Goal: Information Seeking & Learning: Check status

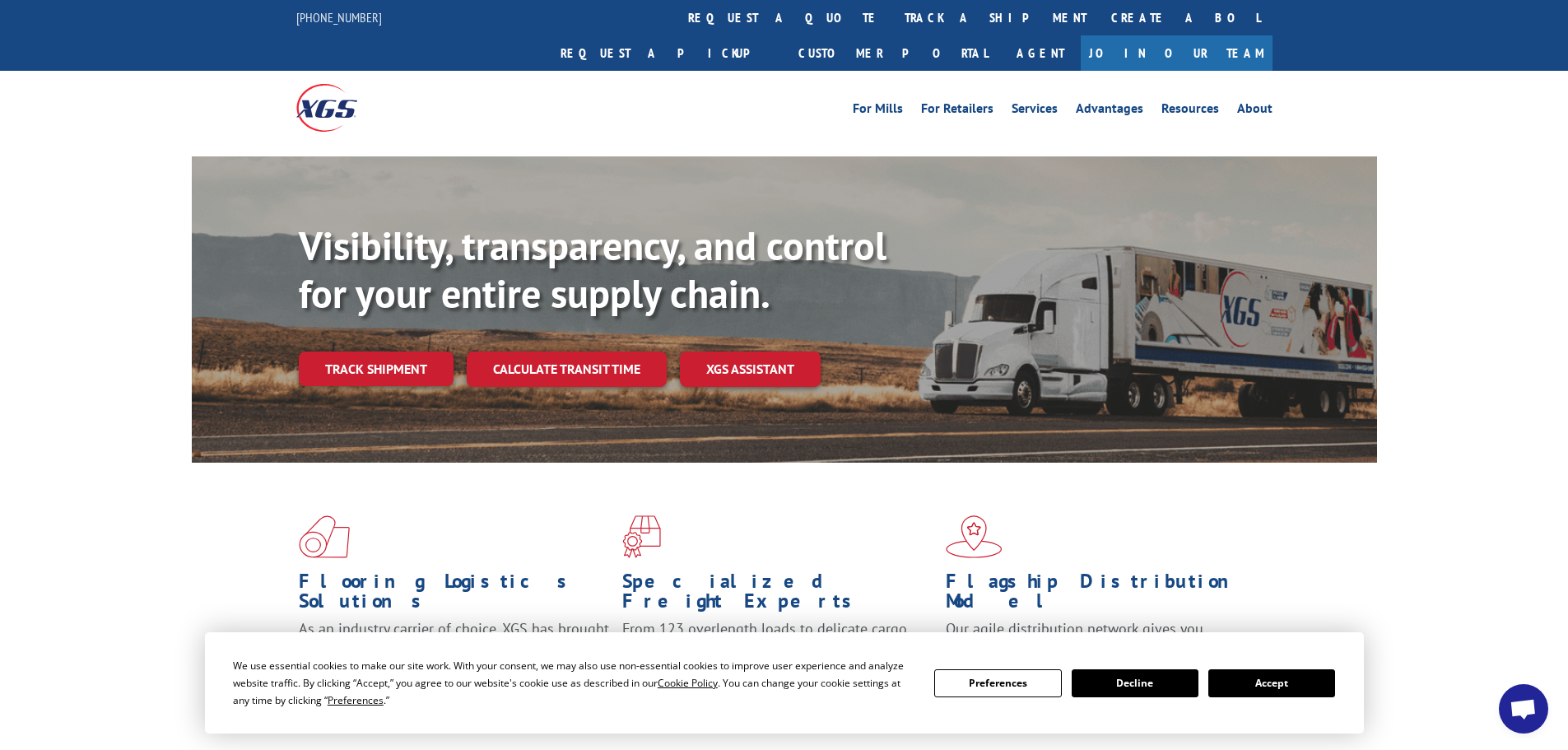
click at [1300, 687] on button "Accept" at bounding box center [1271, 683] width 127 height 28
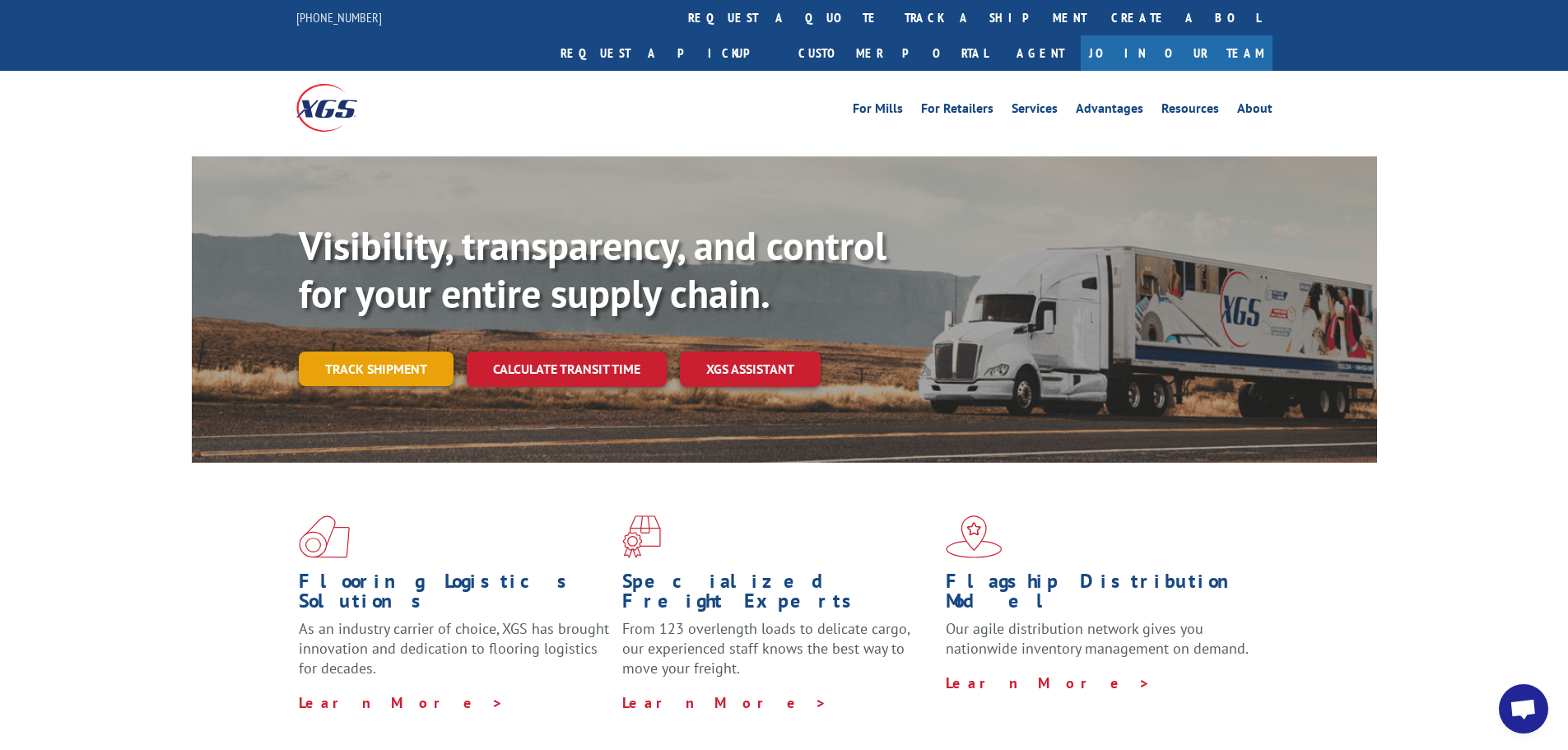
click at [354, 352] on link "Track shipment" at bounding box center [375, 369] width 154 height 35
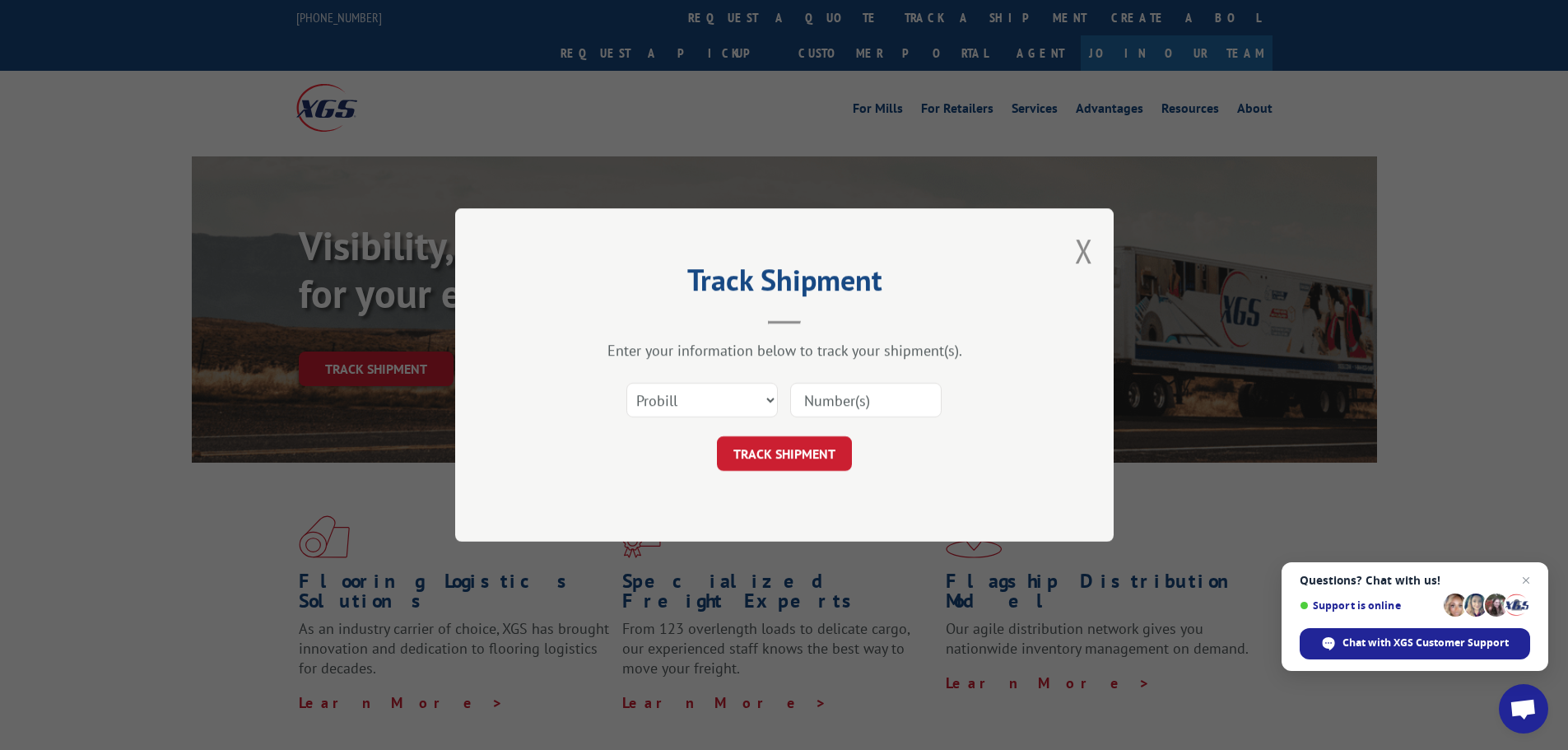
click at [832, 403] on input at bounding box center [866, 400] width 152 height 35
paste input "17475093"
type input "17475093"
click at [805, 456] on button "TRACK SHIPMENT" at bounding box center [784, 454] width 135 height 35
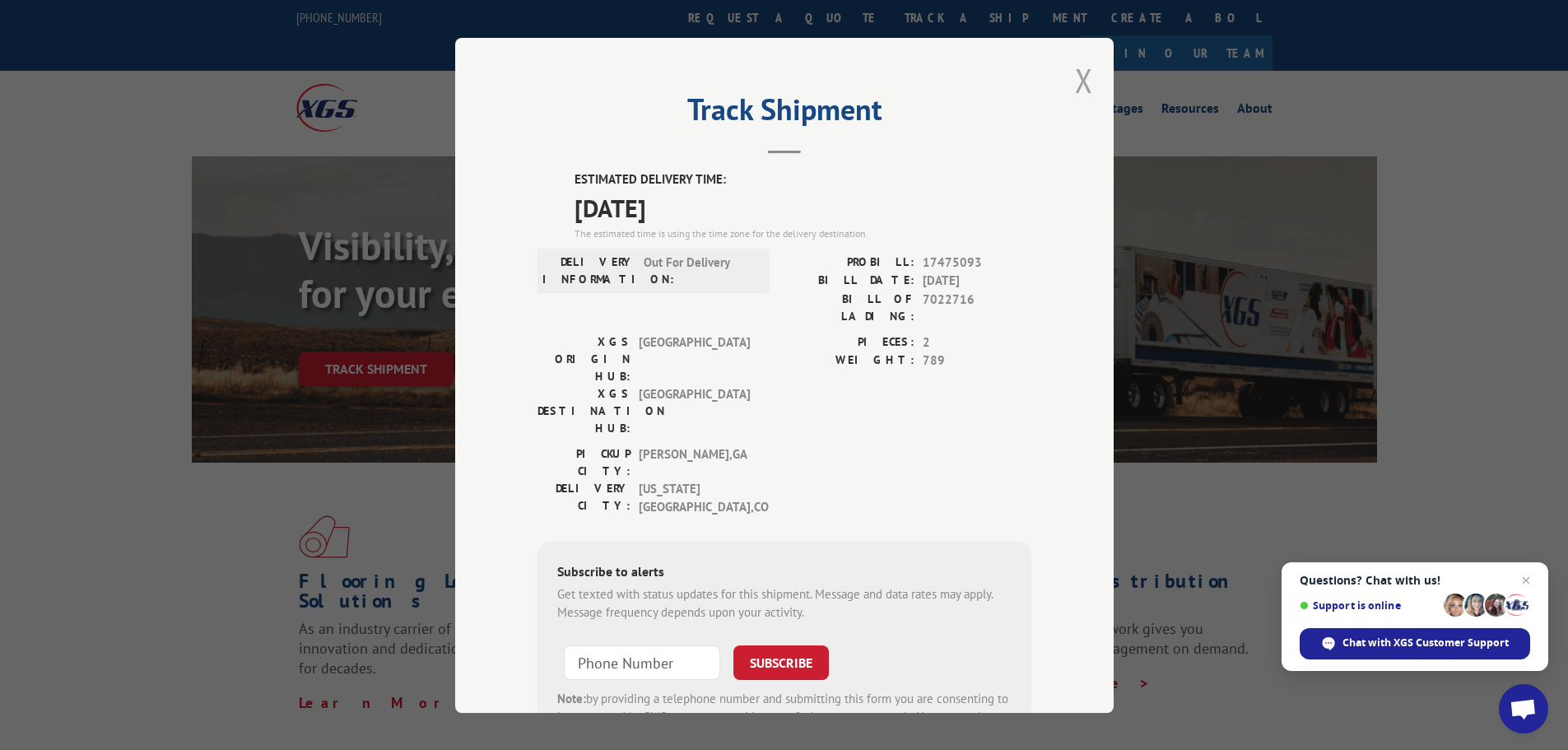
click at [1075, 74] on button "Close modal" at bounding box center [1084, 80] width 18 height 44
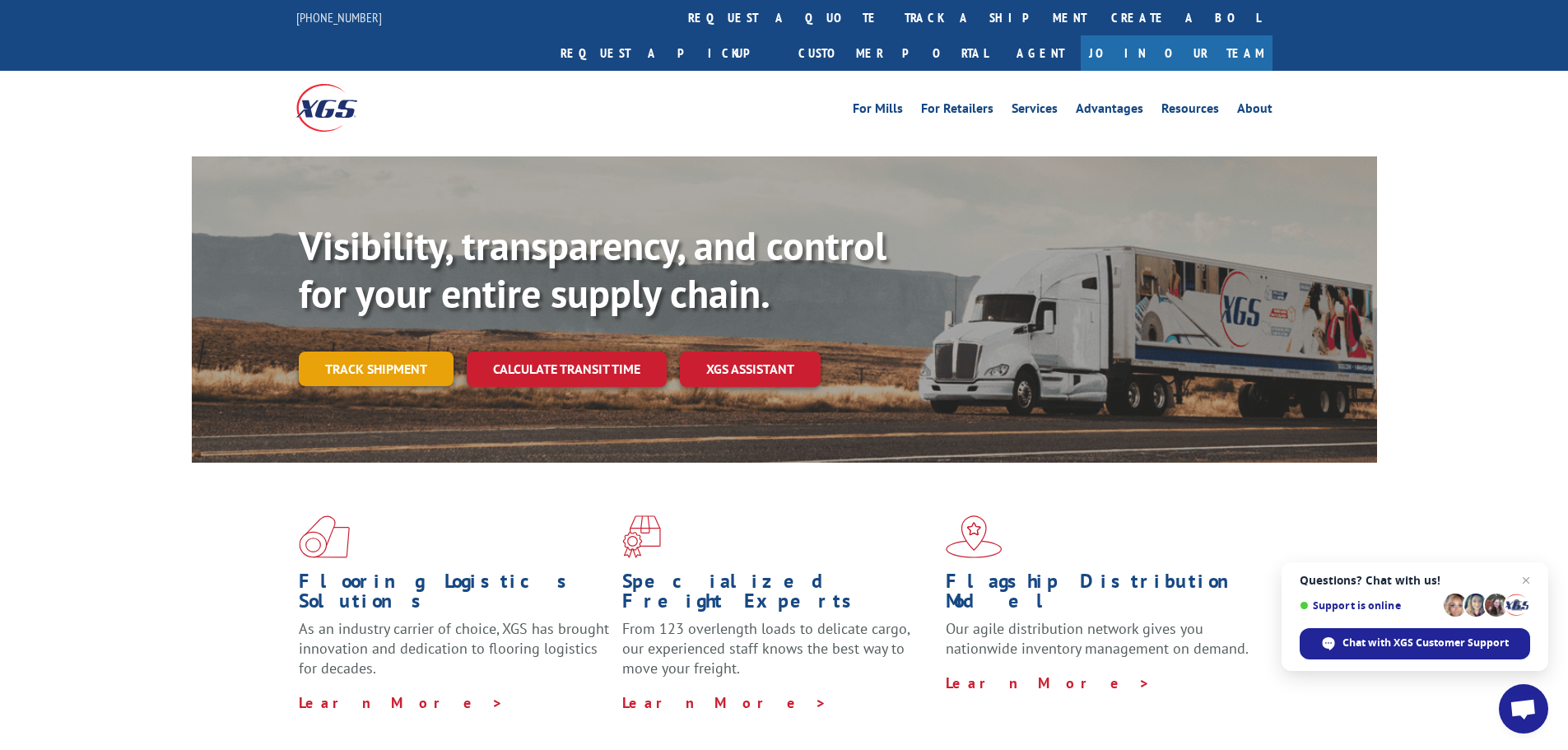
click at [413, 352] on link "Track shipment" at bounding box center [375, 369] width 154 height 35
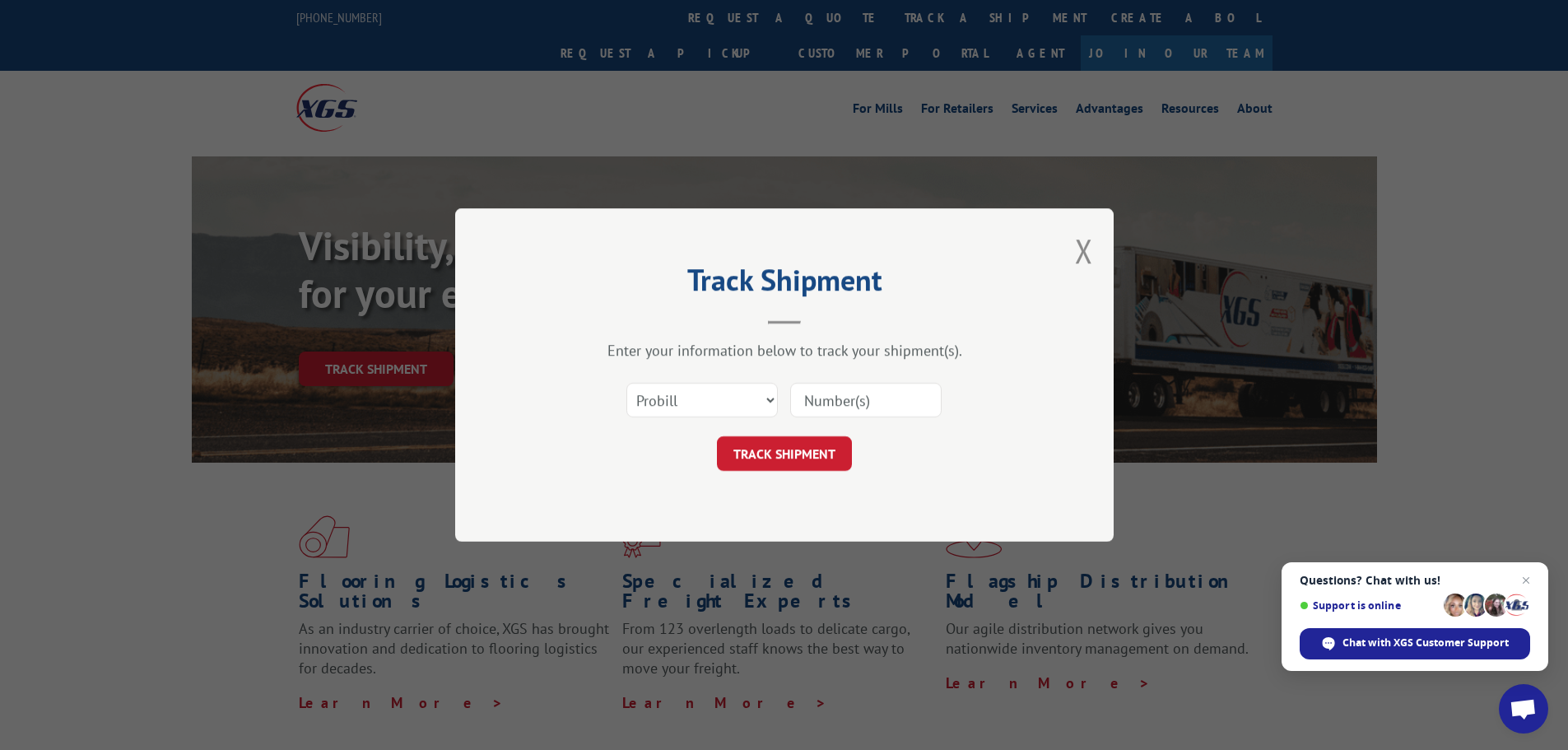
click at [826, 399] on input at bounding box center [866, 400] width 152 height 35
paste input "17232009"
type input "17232009"
click at [816, 456] on button "TRACK SHIPMENT" at bounding box center [784, 454] width 135 height 35
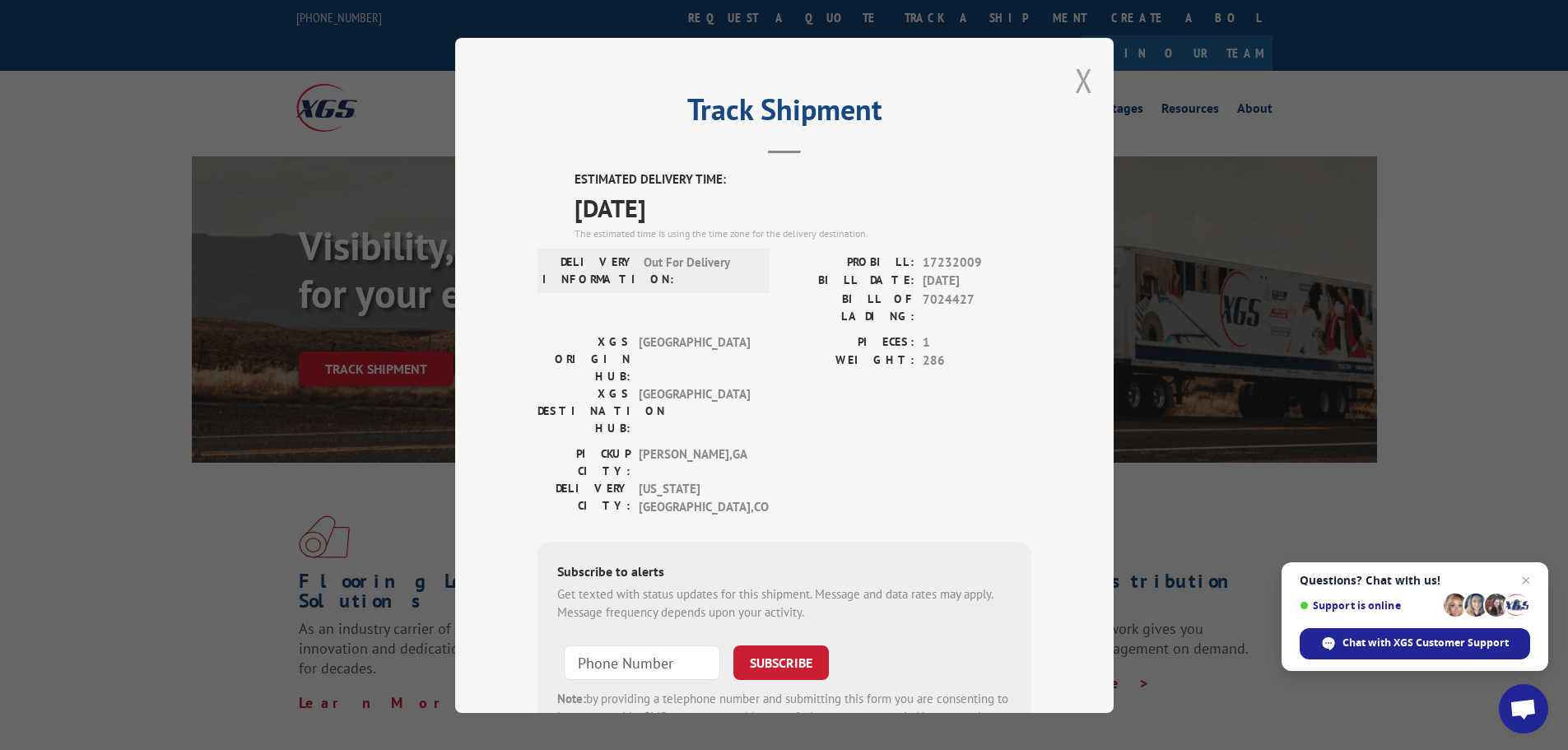
click at [1075, 76] on button "Close modal" at bounding box center [1084, 80] width 18 height 44
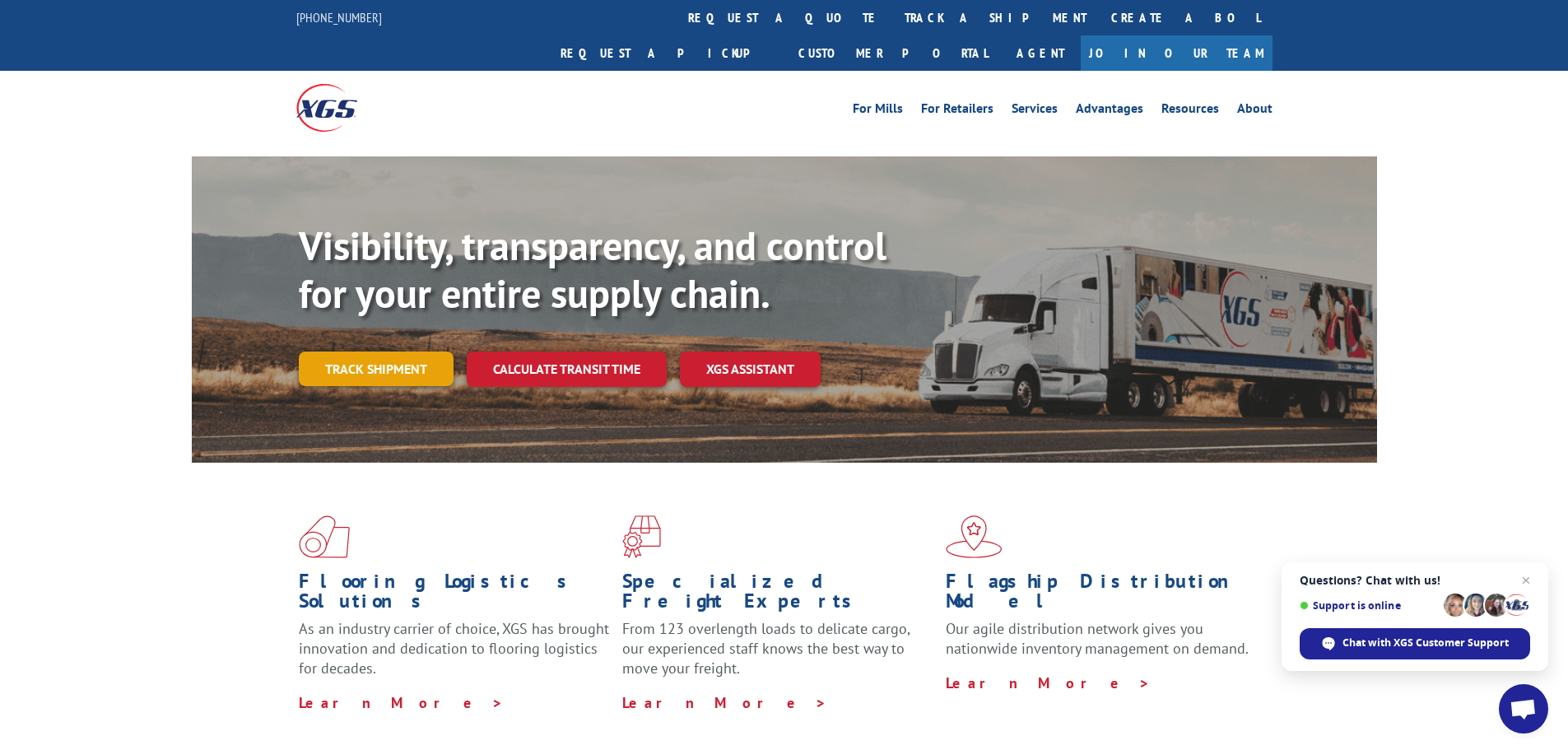
click at [393, 352] on link "Track shipment" at bounding box center [375, 369] width 154 height 35
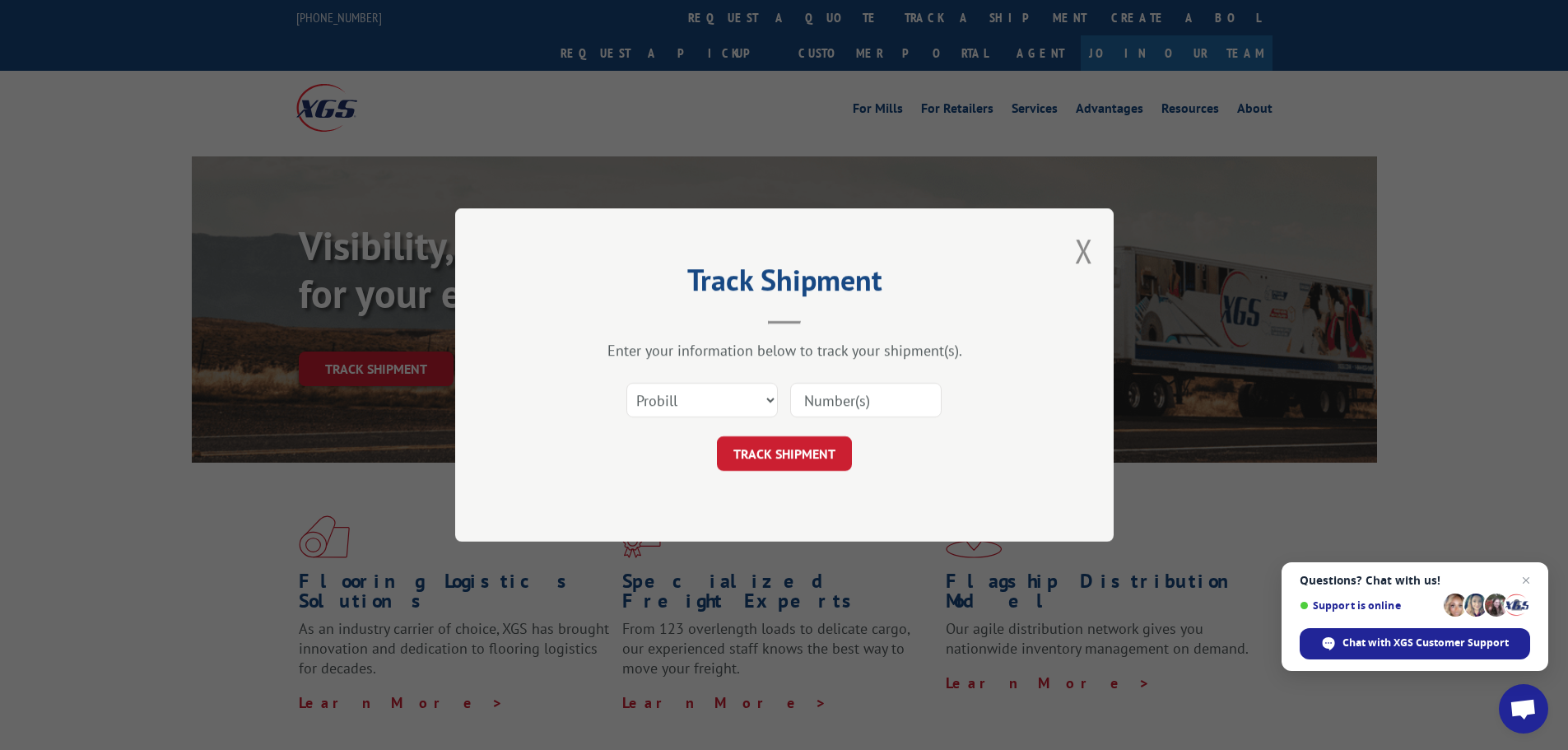
click at [846, 397] on input at bounding box center [866, 400] width 152 height 35
paste input "17475869"
type input "17475869"
click at [787, 448] on button "TRACK SHIPMENT" at bounding box center [784, 454] width 135 height 35
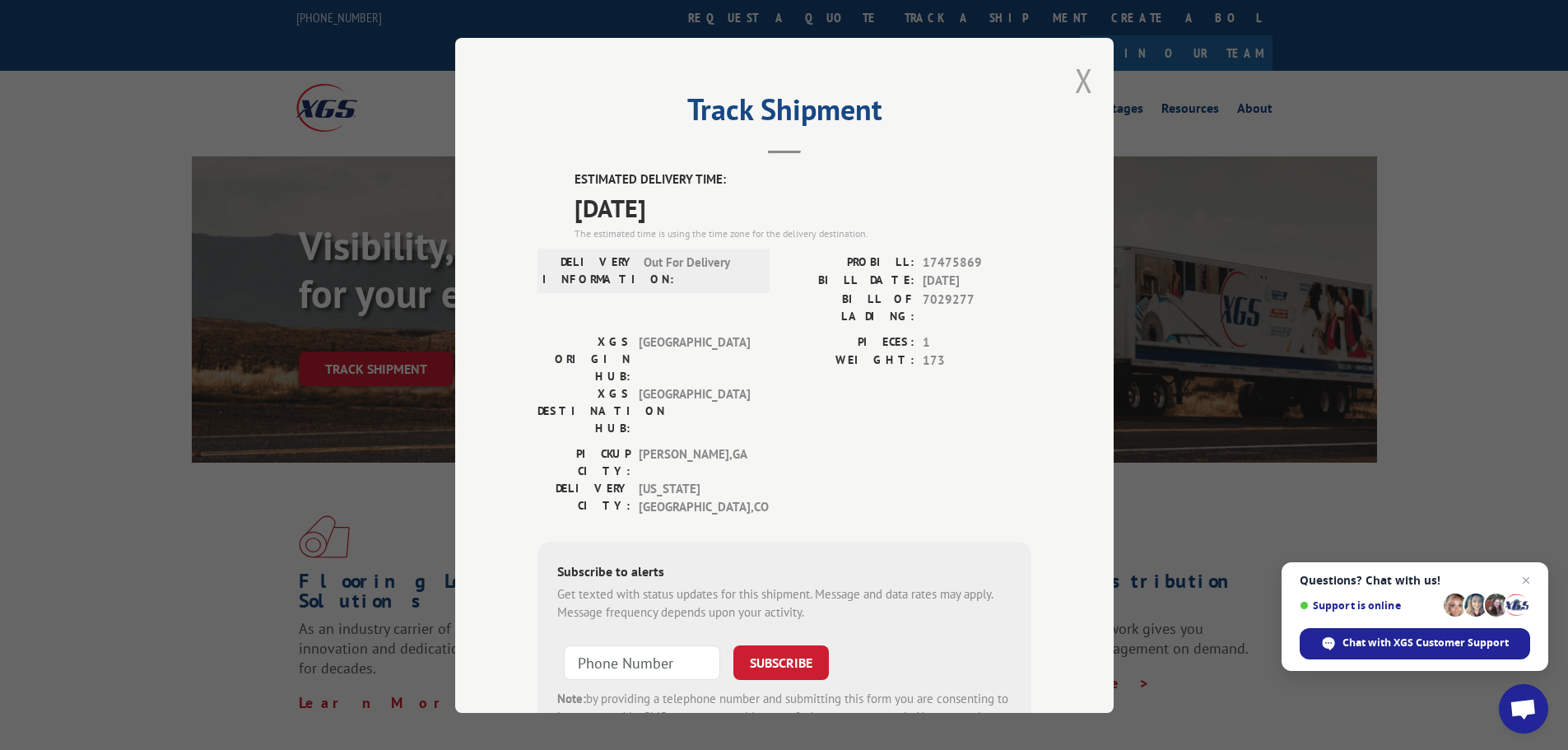
click at [1080, 79] on button "Close modal" at bounding box center [1084, 80] width 18 height 44
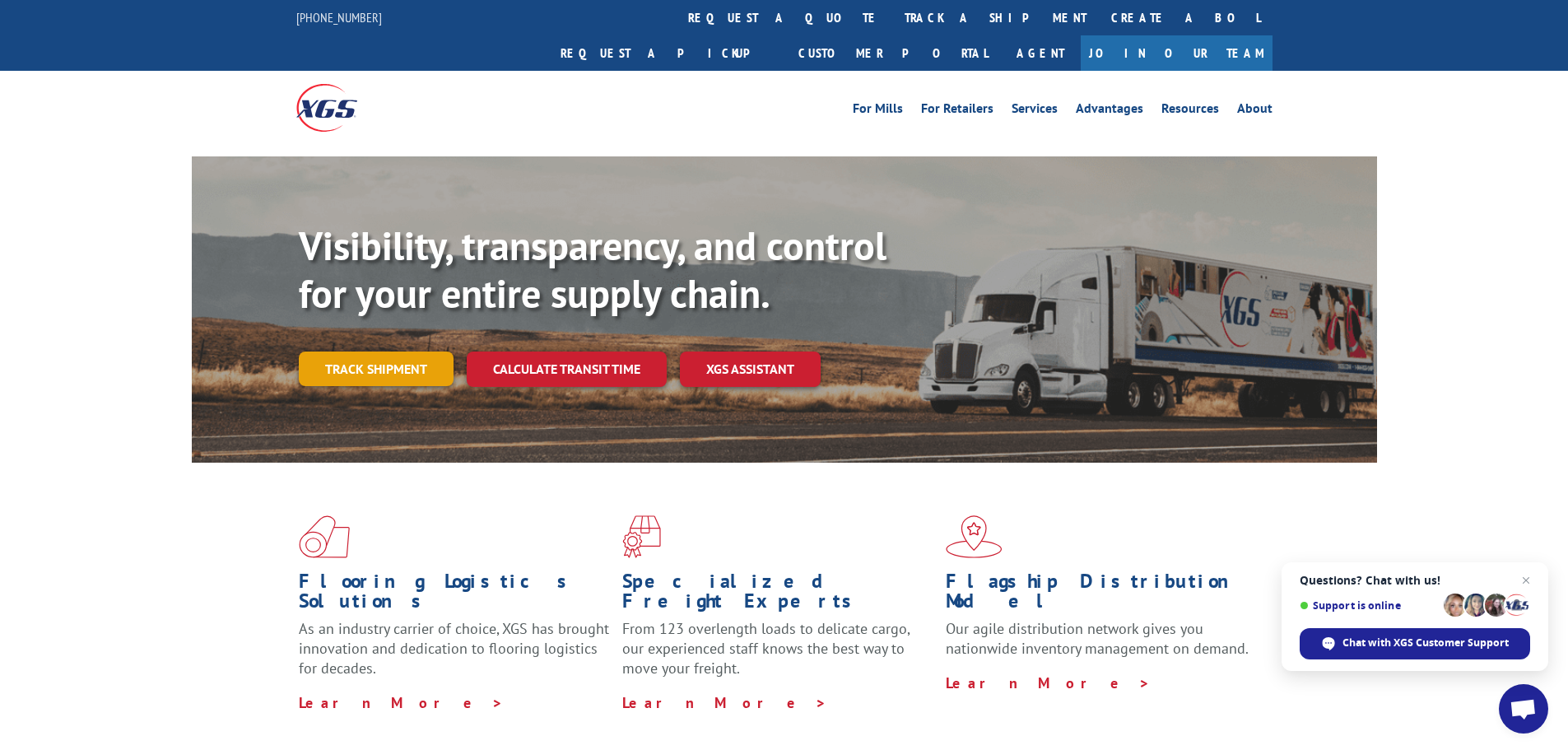
click at [416, 352] on link "Track shipment" at bounding box center [375, 369] width 154 height 35
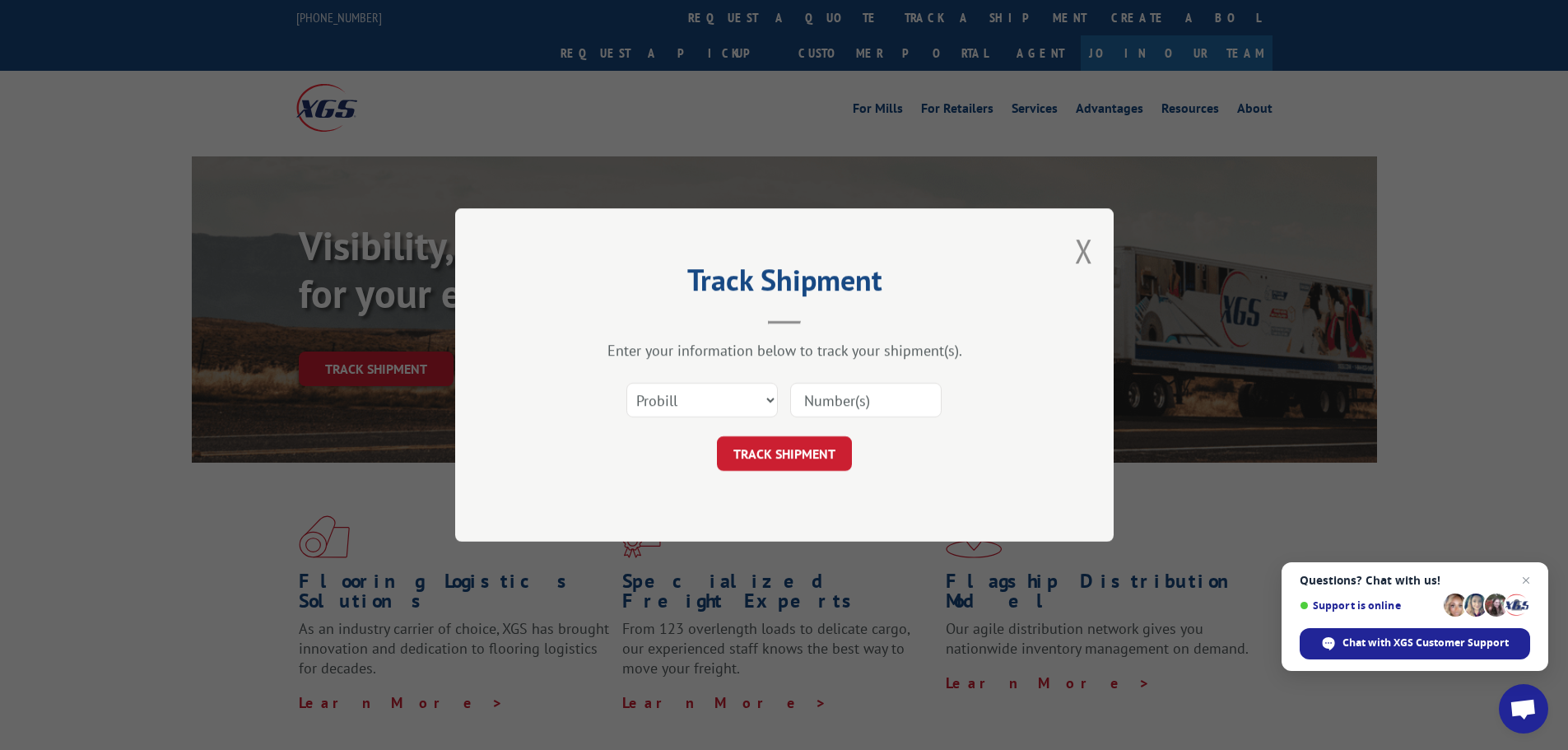
click at [900, 397] on input at bounding box center [866, 400] width 152 height 35
paste input "17477129"
type input "17477129"
click at [816, 453] on button "TRACK SHIPMENT" at bounding box center [784, 454] width 135 height 35
